Goal: Task Accomplishment & Management: Use online tool/utility

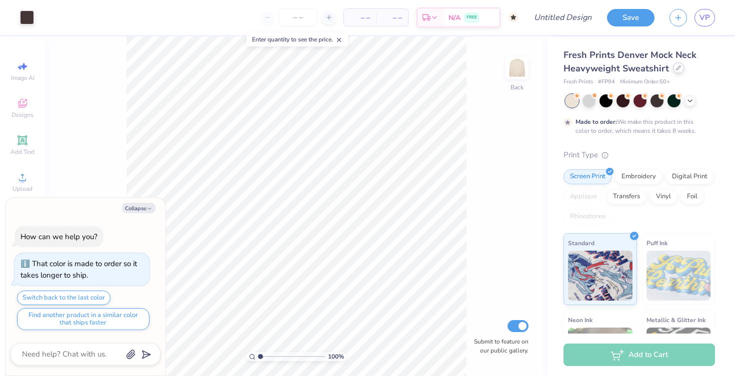
click at [677, 67] on icon at bounding box center [678, 67] width 5 height 5
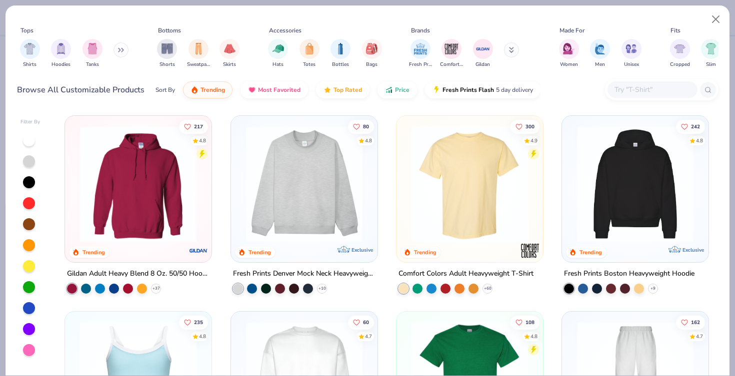
click at [604, 189] on img at bounding box center [635, 184] width 126 height 116
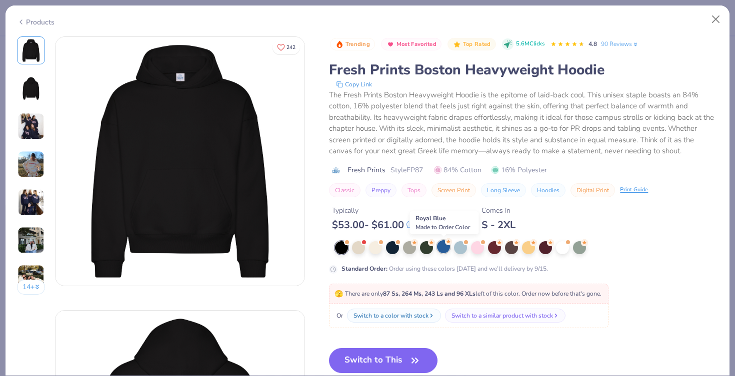
click at [446, 247] on div at bounding box center [443, 246] width 13 height 13
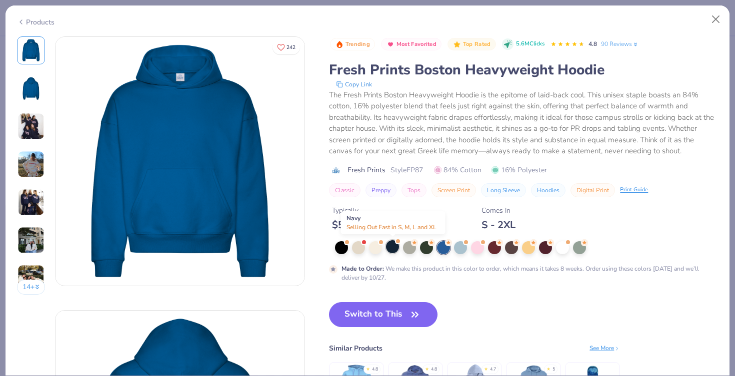
click at [390, 241] on div at bounding box center [392, 246] width 13 height 13
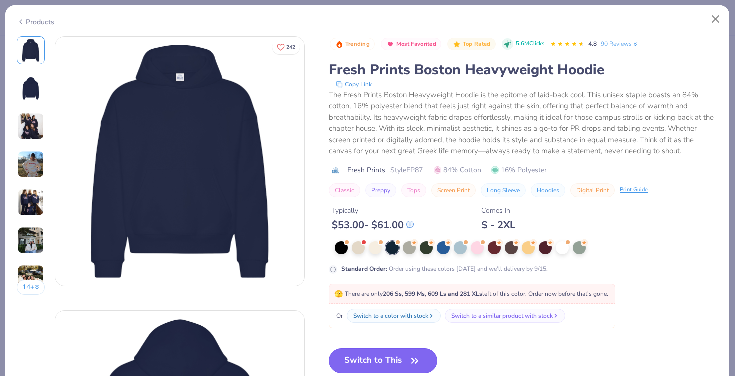
click at [383, 353] on button "Switch to This" at bounding box center [383, 360] width 108 height 25
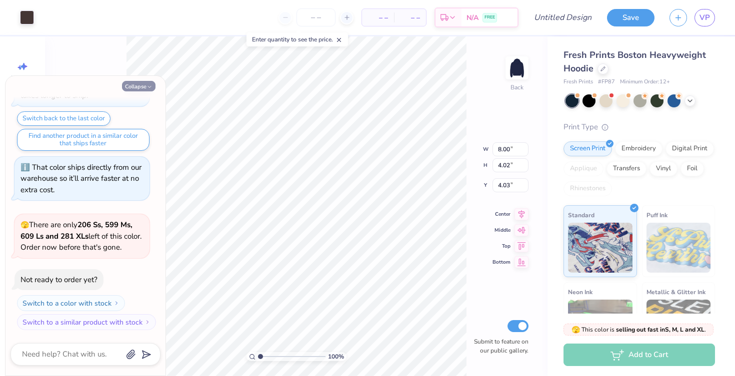
click at [138, 83] on button "Collapse" at bounding box center [138, 86] width 33 height 10
type textarea "x"
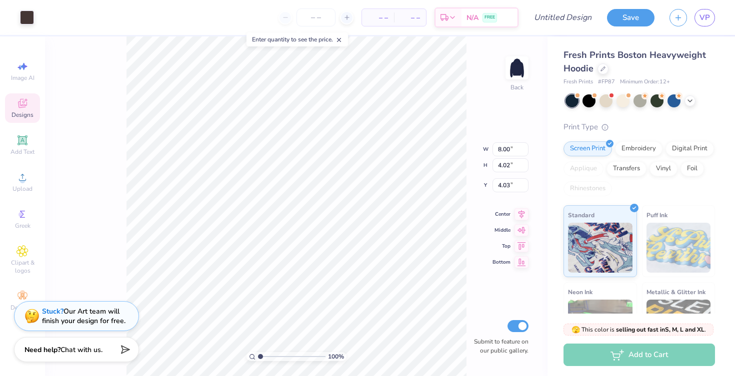
click at [19, 110] on div "Designs" at bounding box center [22, 107] width 35 height 29
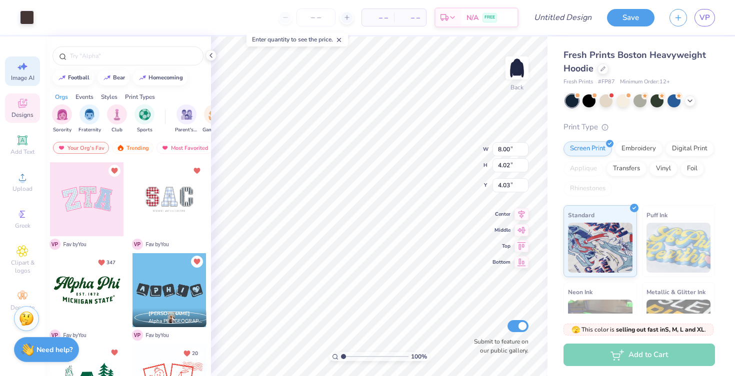
click at [24, 58] on div "Image AI" at bounding box center [22, 70] width 35 height 29
select select "4"
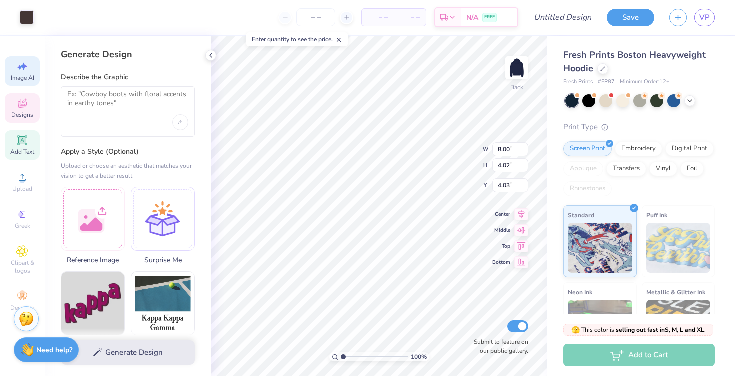
click at [24, 159] on div "Add Text" at bounding box center [22, 144] width 35 height 29
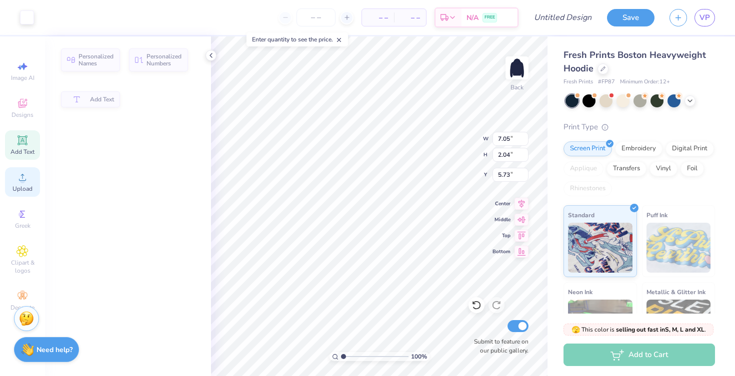
type input "7.05"
type input "2.04"
type input "5.73"
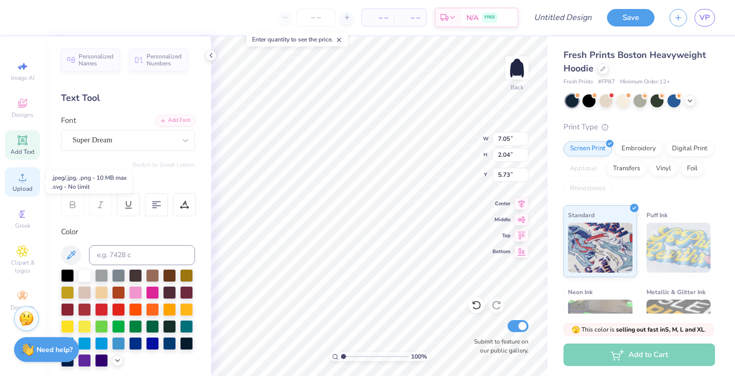
click at [24, 183] on div "Upload" at bounding box center [22, 181] width 35 height 29
type textarea "T"
type input "4.01"
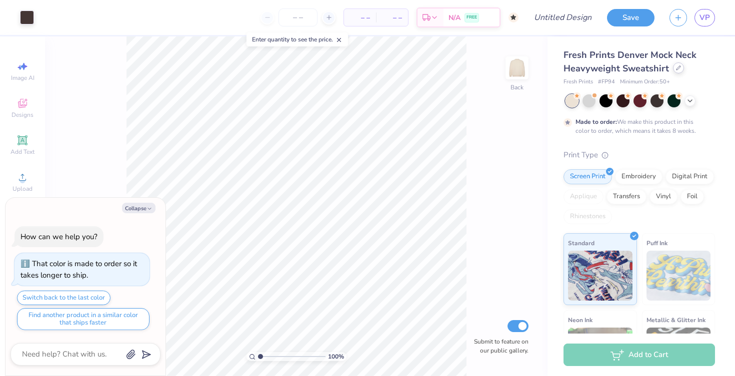
click at [673, 72] on div at bounding box center [678, 67] width 11 height 11
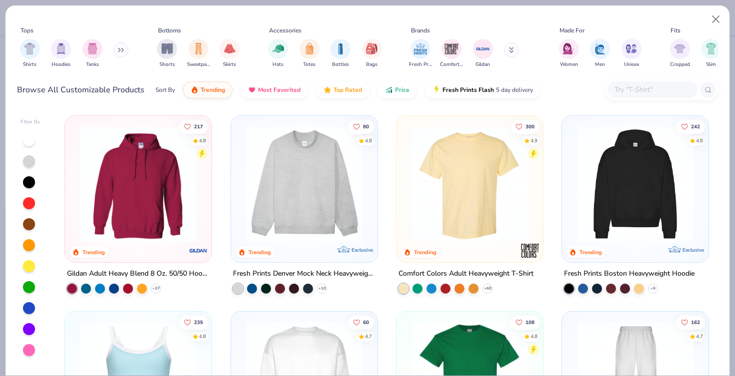
click at [598, 200] on img at bounding box center [635, 184] width 126 height 116
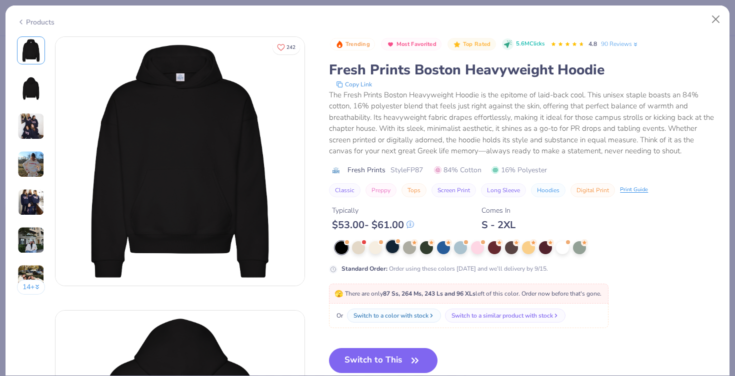
click at [388, 254] on div at bounding box center [526, 247] width 383 height 13
click at [395, 248] on div at bounding box center [392, 246] width 13 height 13
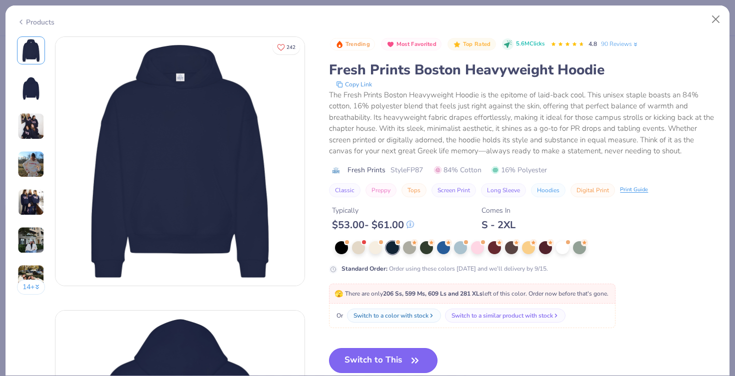
click at [398, 362] on button "Switch to This" at bounding box center [383, 360] width 108 height 25
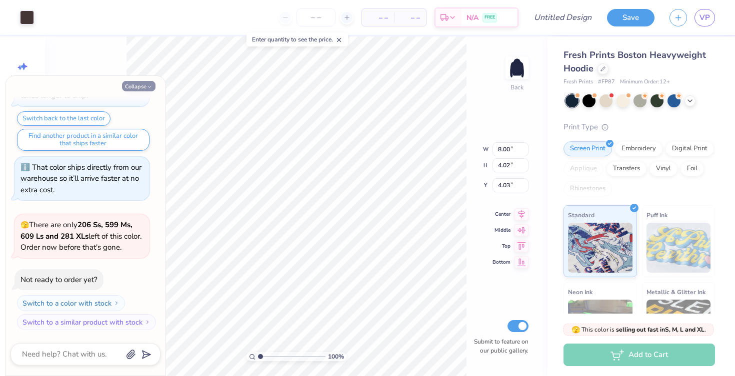
click at [138, 84] on button "Collapse" at bounding box center [138, 86] width 33 height 10
type textarea "x"
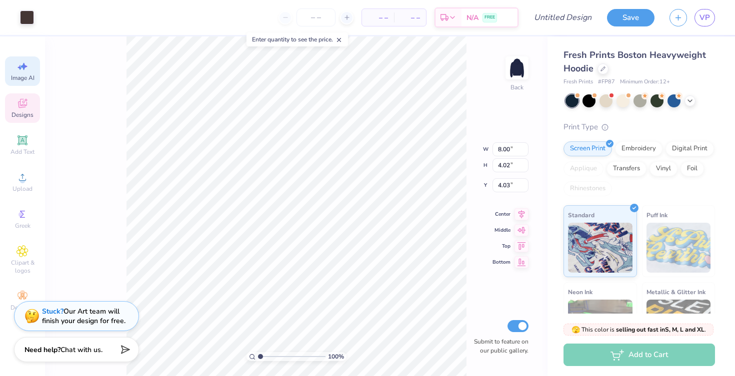
click at [17, 69] on icon at bounding box center [22, 66] width 12 height 12
select select "4"
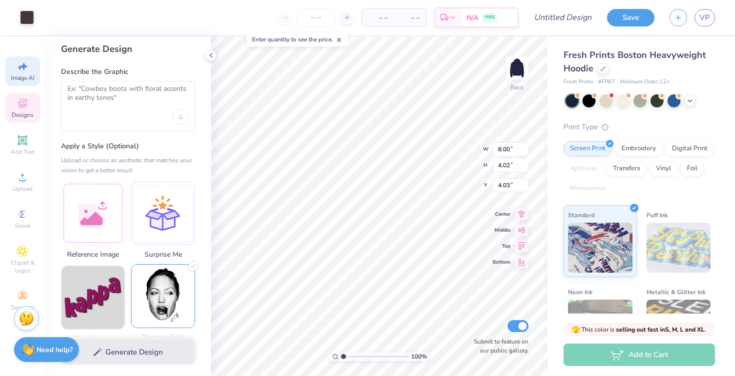
scroll to position [0, 0]
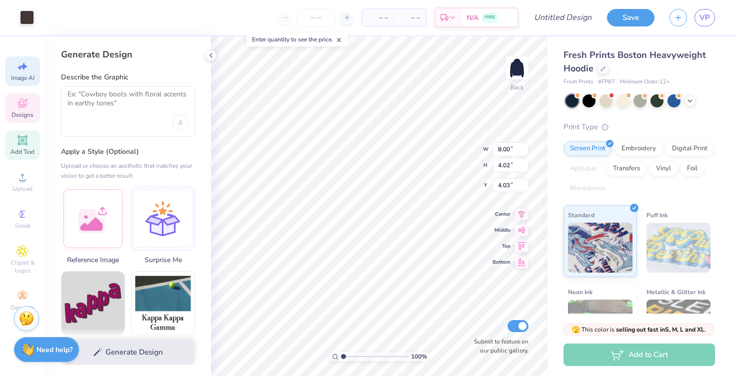
click at [25, 151] on span "Add Text" at bounding box center [22, 152] width 24 height 8
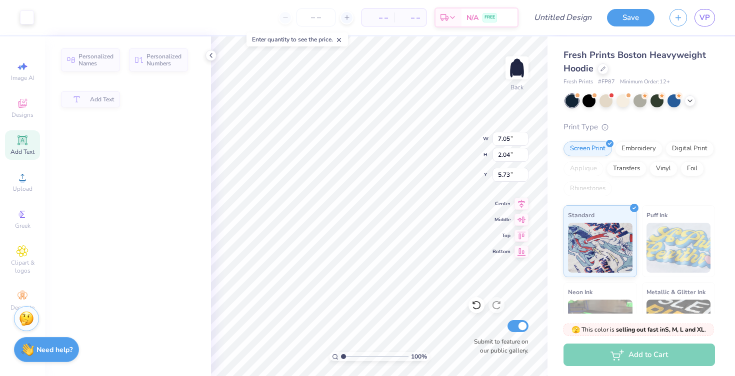
type input "7.05"
type input "2.04"
type input "5.73"
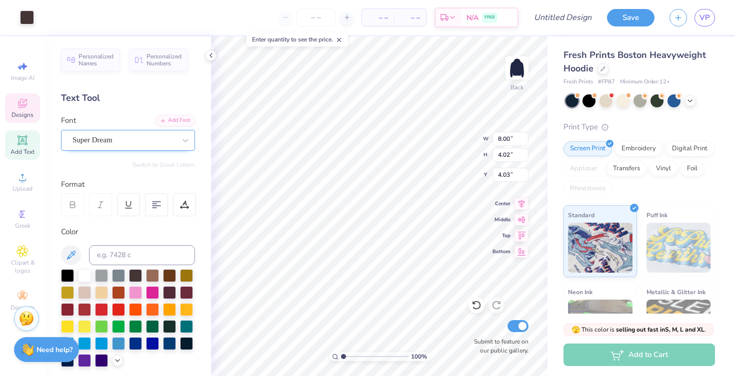
type input "4.04"
type input "8.00"
type input "0.77"
type input "6.53"
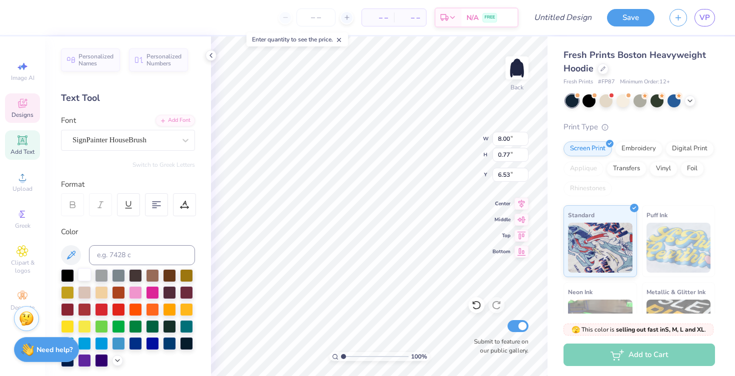
type textarea "NOVADANCE"
click at [85, 272] on div at bounding box center [84, 274] width 13 height 13
type input "4.16"
type input "0.52"
type input "7.53"
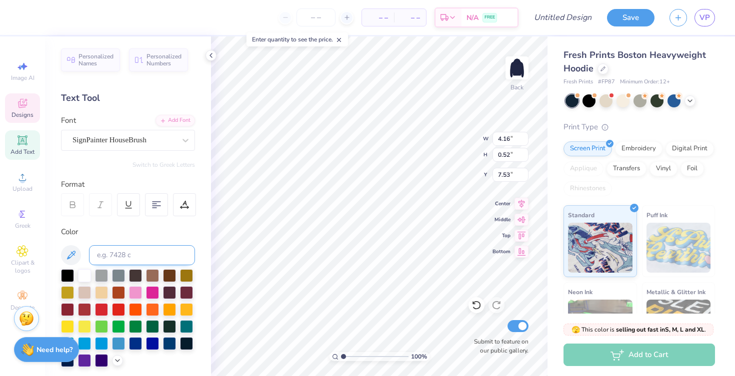
scroll to position [0, 0]
type textarea "f"
type textarea "S"
click at [85, 266] on div "Color" at bounding box center [128, 296] width 134 height 141
click at [85, 271] on div at bounding box center [84, 274] width 13 height 13
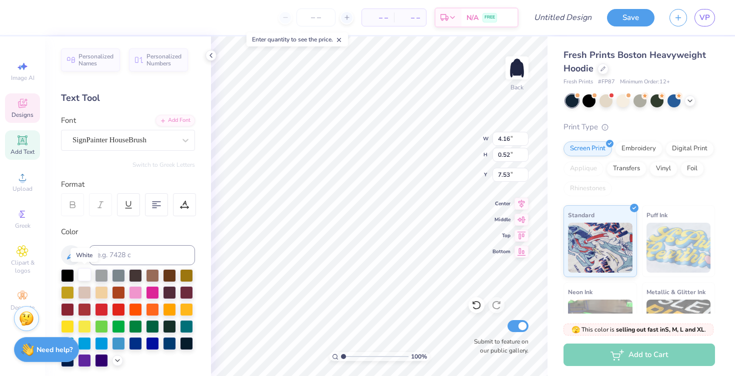
scroll to position [0, 2]
type textarea "COMMITTEE '26"
click at [82, 275] on div at bounding box center [84, 274] width 13 height 13
type input "1.86"
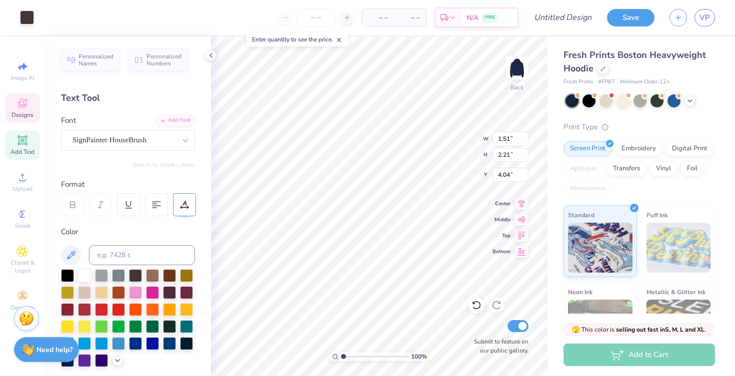
type input "2.09"
click at [84, 273] on div at bounding box center [84, 274] width 13 height 13
type input "1.73"
type input "2.07"
type input "1.51"
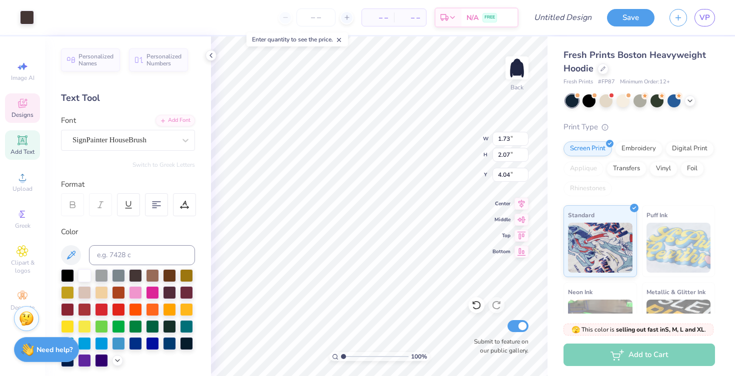
type input "2.21"
click at [397, 205] on li "Duplicate" at bounding box center [401, 207] width 78 height 19
click at [81, 272] on div at bounding box center [84, 274] width 13 height 13
click at [83, 272] on div at bounding box center [84, 274] width 13 height 13
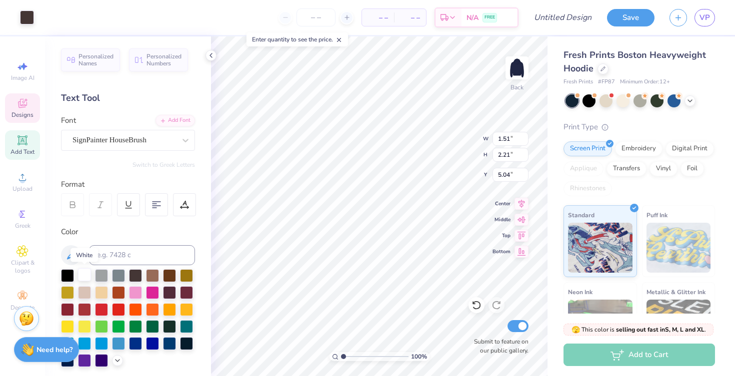
click at [83, 272] on div at bounding box center [84, 274] width 13 height 13
type input "5.10"
type input "5.32"
click at [15, 112] on span "Designs" at bounding box center [22, 115] width 22 height 8
